Goal: Go to known website: Access a specific website the user already knows

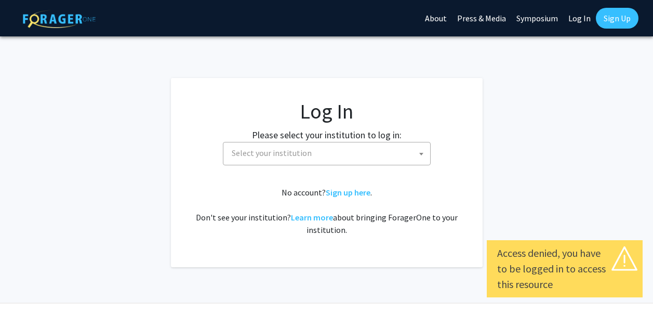
select select
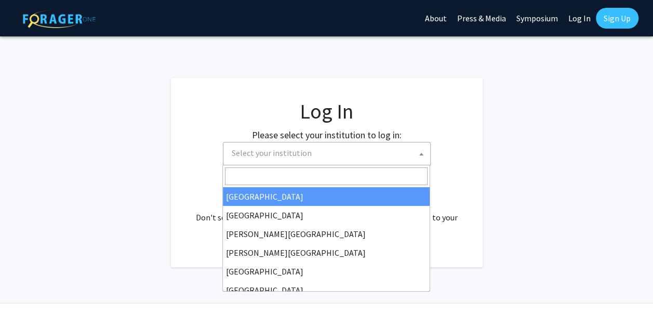
click at [418, 151] on span at bounding box center [421, 153] width 10 height 23
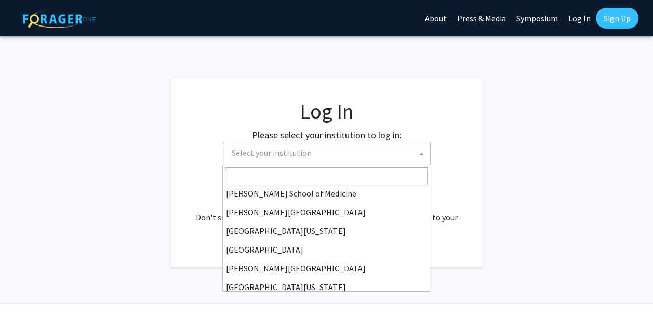
scroll to position [280, 0]
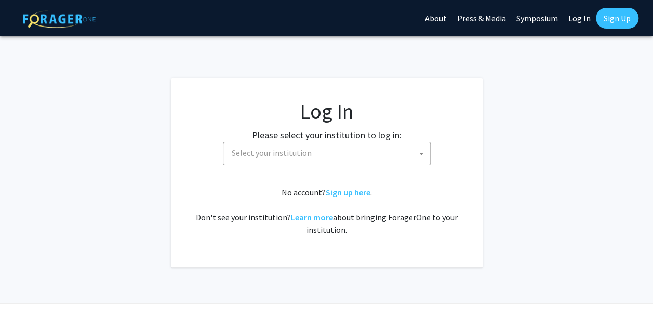
click at [541, 104] on fg-login "Log In Please select your institution to log in: Baylor University Brandeis Uni…" at bounding box center [326, 172] width 653 height 189
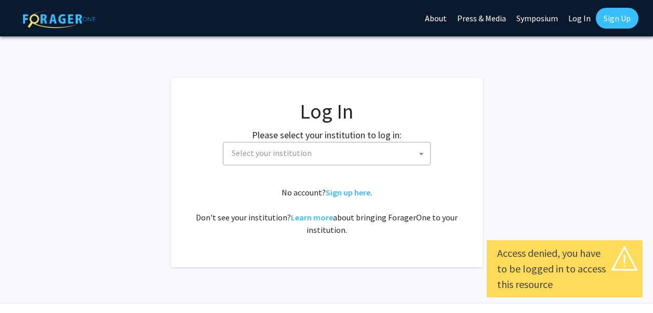
select select
